Goal: Find specific page/section: Find specific page/section

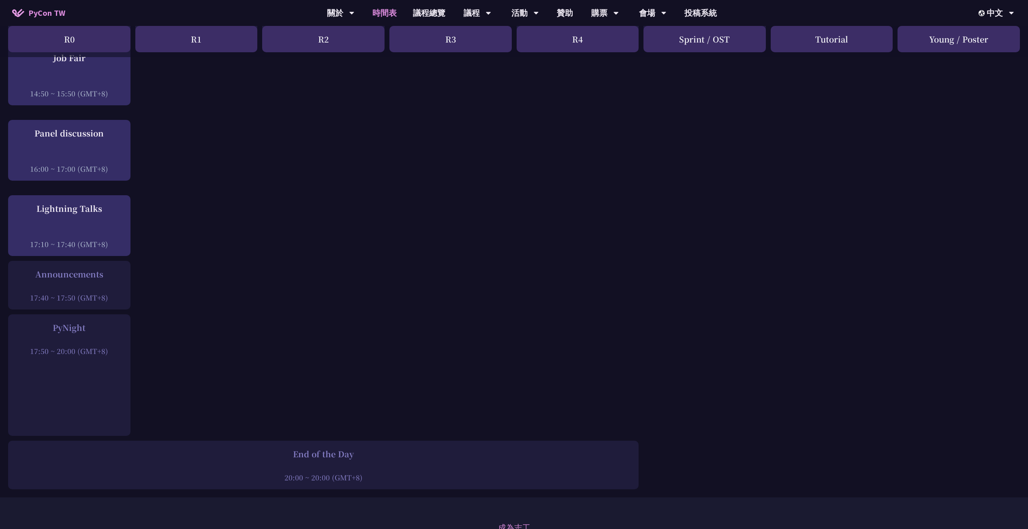
scroll to position [1210, 0]
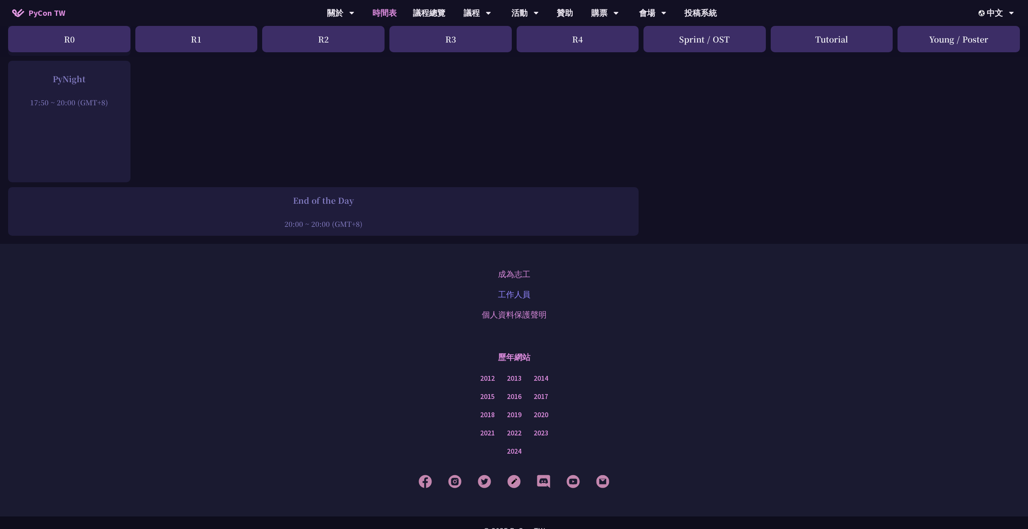
click at [513, 288] on link "工作人員" at bounding box center [514, 294] width 32 height 12
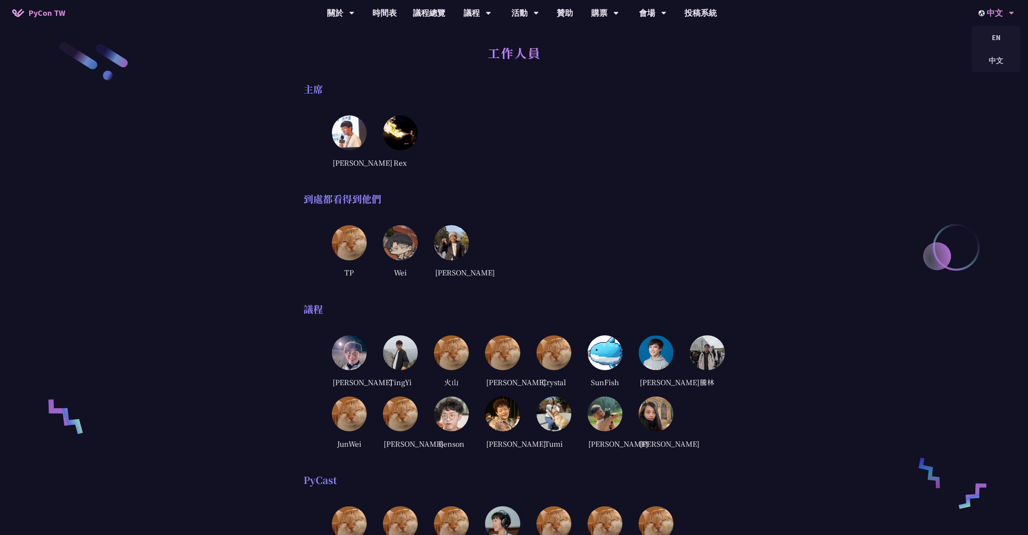
click at [1003, 17] on div "中文" at bounding box center [997, 13] width 36 height 26
click at [998, 38] on div "EN" at bounding box center [996, 37] width 49 height 19
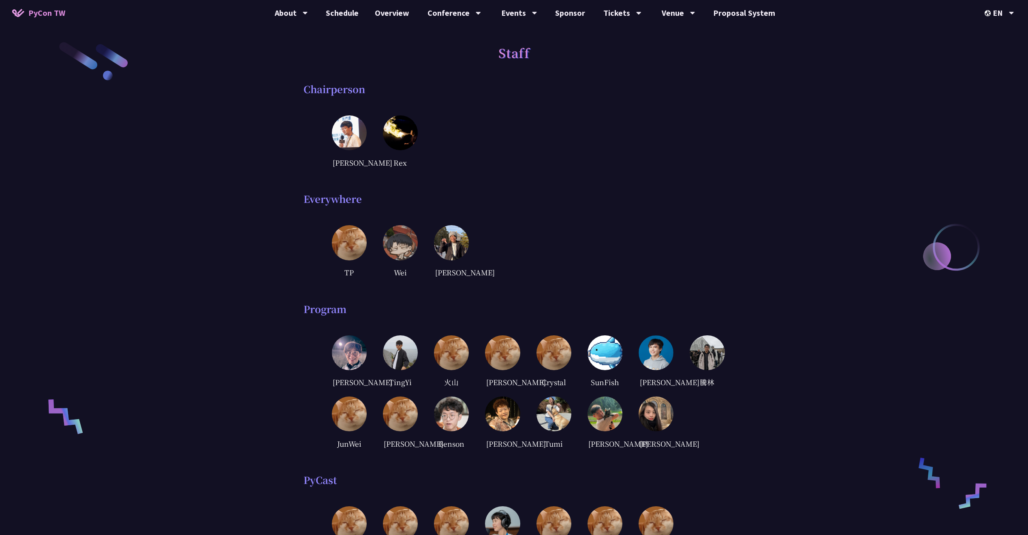
drag, startPoint x: 587, startPoint y: 157, endPoint x: 513, endPoint y: 143, distance: 75.5
click at [513, 143] on div "[PERSON_NAME]" at bounding box center [528, 141] width 393 height 53
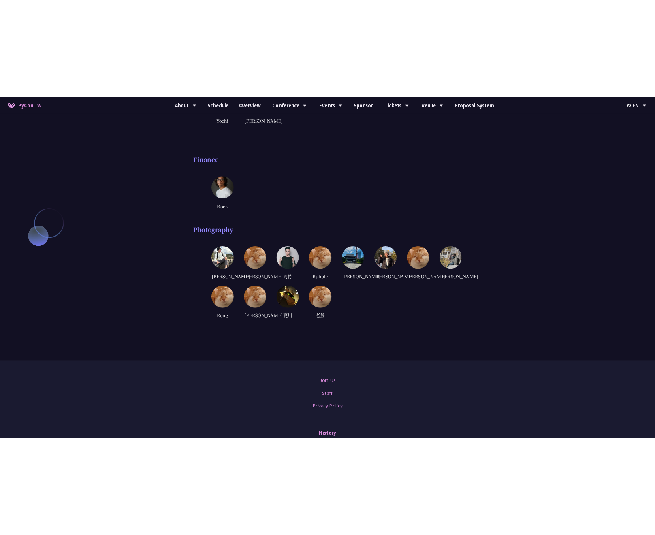
scroll to position [1621, 0]
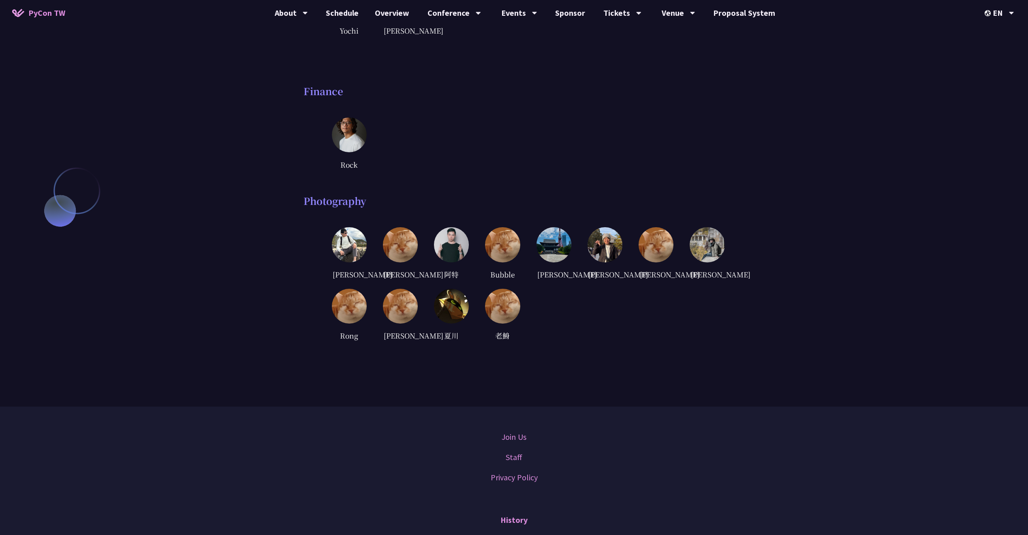
drag, startPoint x: 546, startPoint y: 112, endPoint x: 533, endPoint y: 119, distance: 14.7
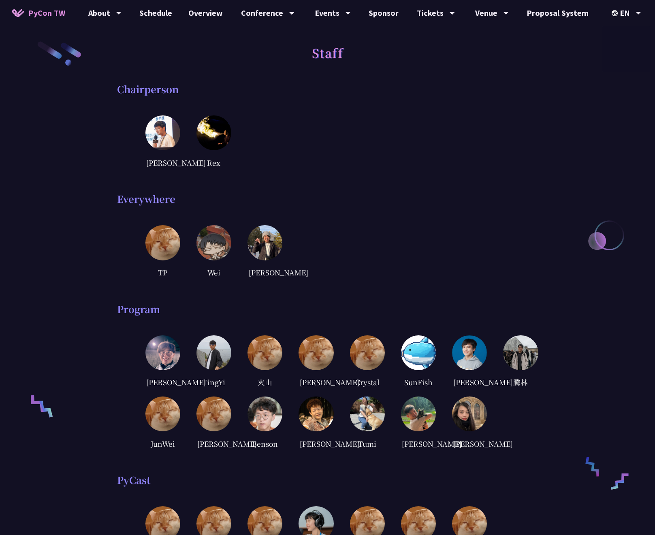
click at [484, 119] on div "[PERSON_NAME]" at bounding box center [341, 141] width 393 height 53
